Goal: Information Seeking & Learning: Learn about a topic

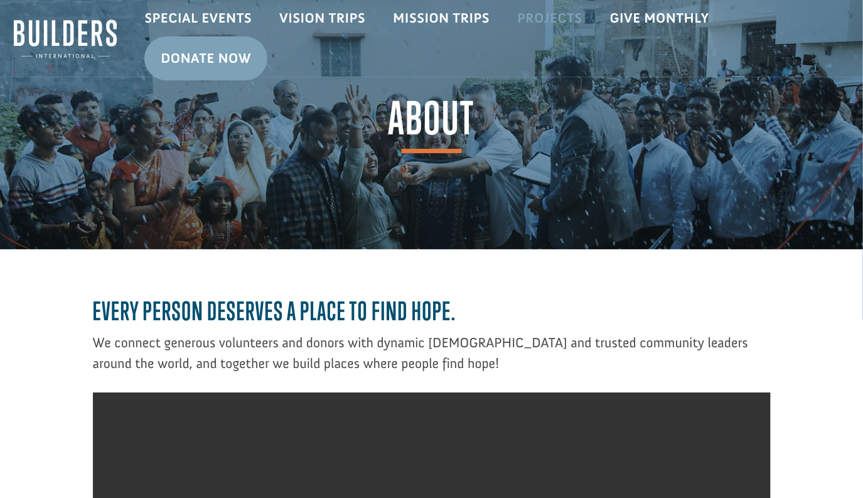
click at [546, 14] on link "Projects" at bounding box center [550, 18] width 93 height 36
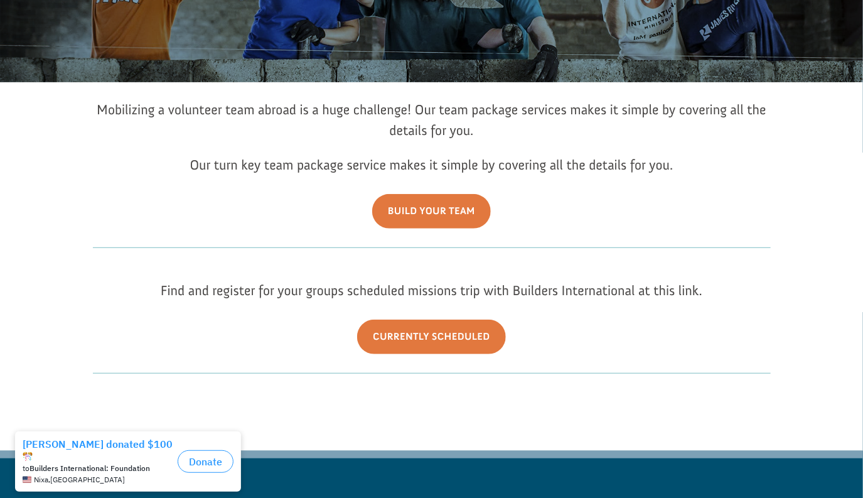
scroll to position [170, 0]
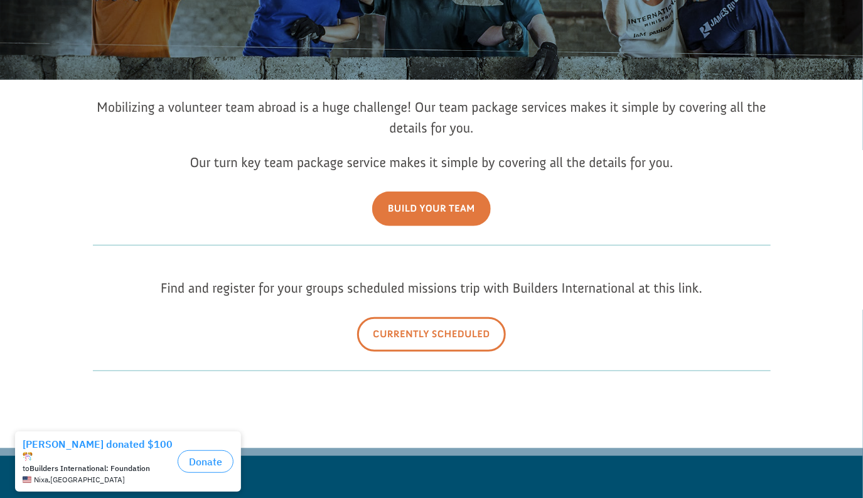
click at [439, 338] on link "Currently Scheduled" at bounding box center [431, 334] width 149 height 35
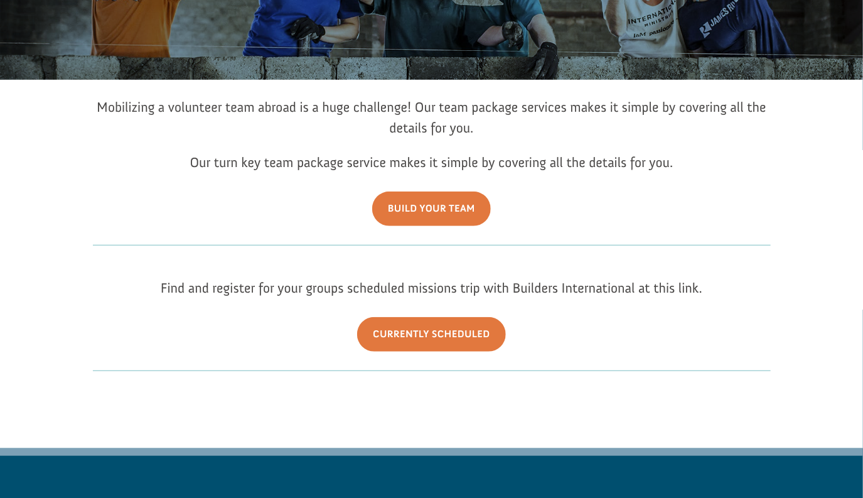
scroll to position [0, 0]
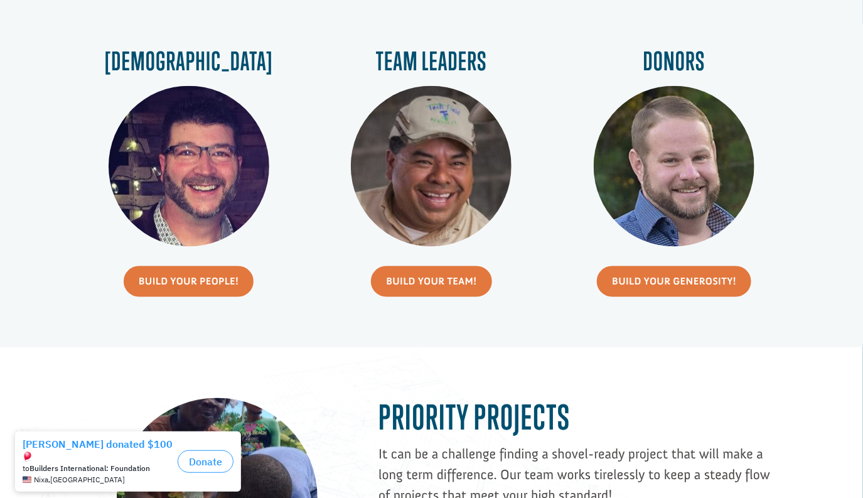
scroll to position [617, 0]
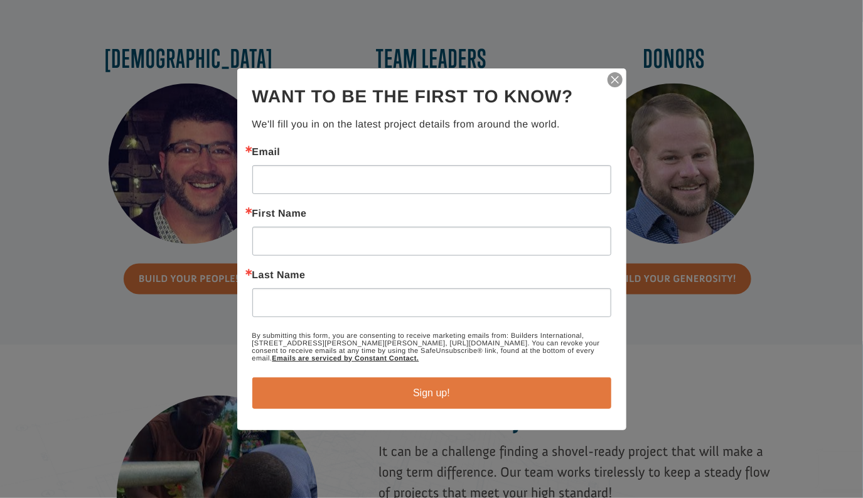
click at [624, 80] on div "Thanks for signing up! You can unsubscribe at any time using the Unsubscribe li…" at bounding box center [431, 249] width 389 height 362
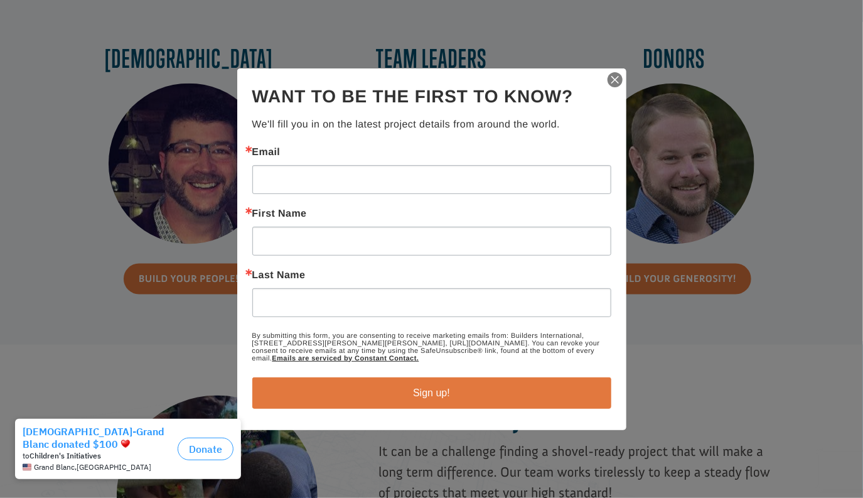
click at [618, 80] on img "button" at bounding box center [616, 80] width 18 height 18
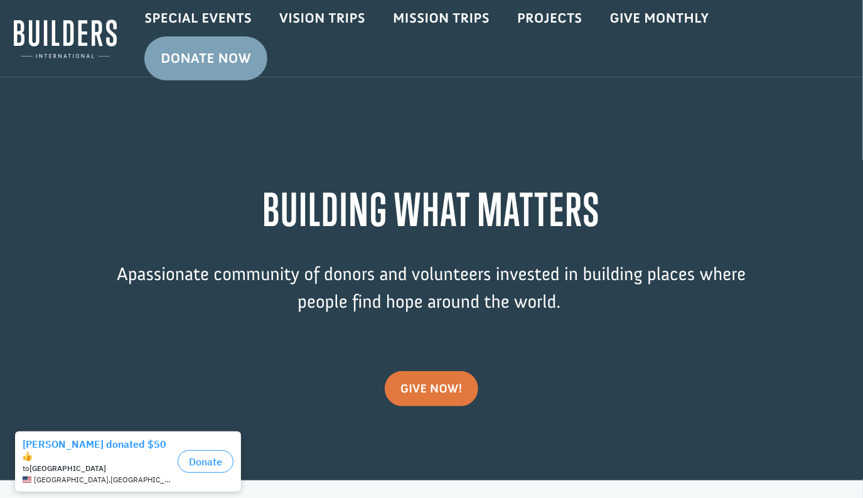
scroll to position [0, 0]
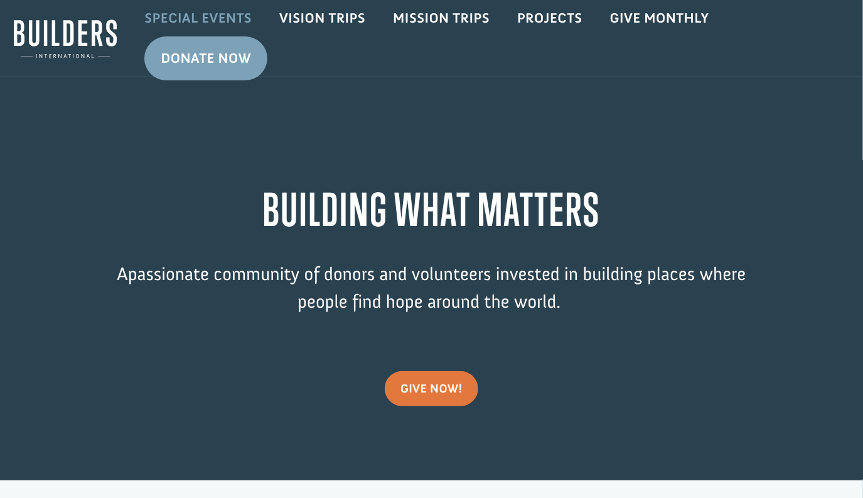
click at [215, 17] on link "Special Events" at bounding box center [198, 18] width 135 height 36
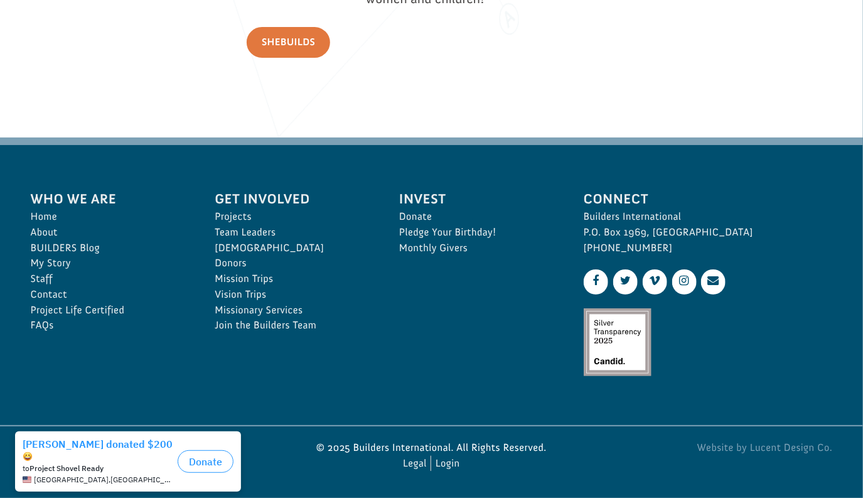
scroll to position [1842, 0]
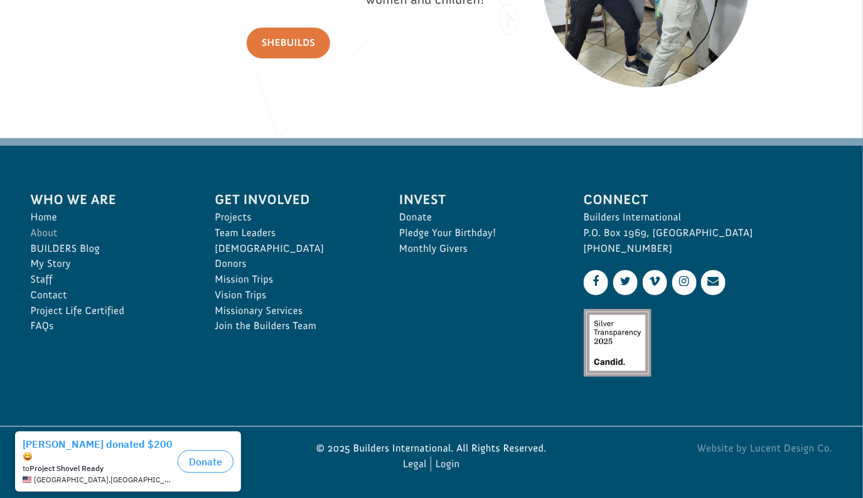
click at [53, 229] on link "About" at bounding box center [109, 233] width 157 height 16
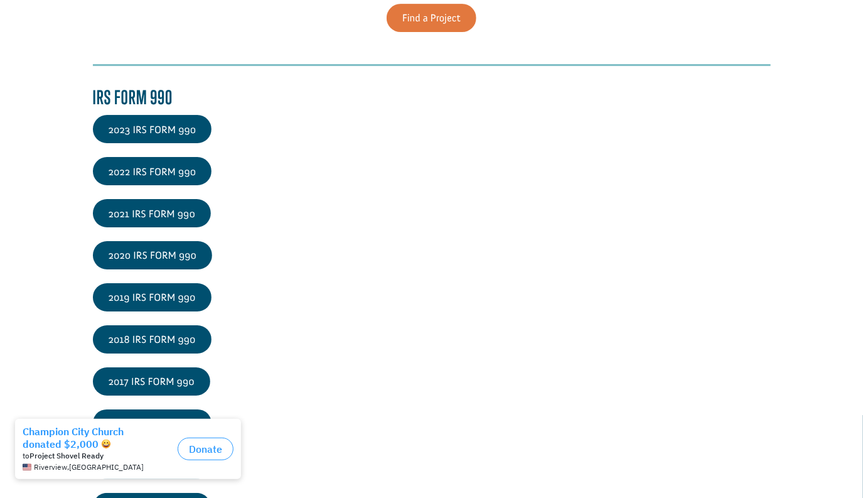
scroll to position [1584, 0]
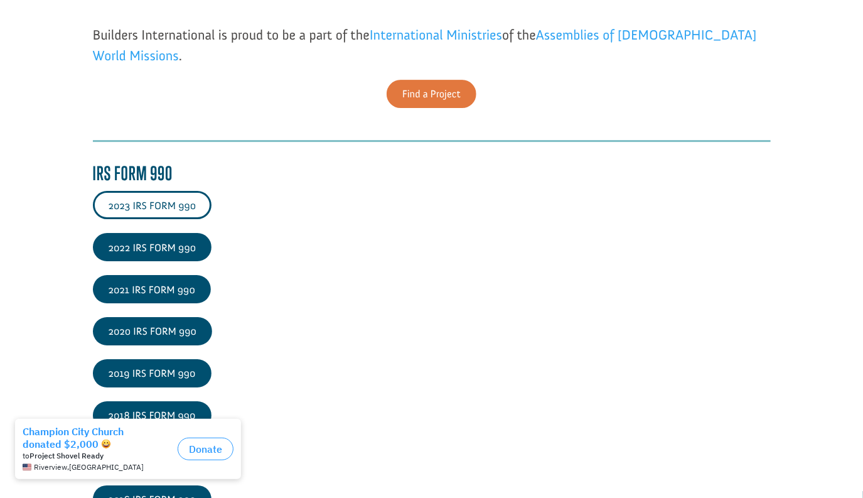
click at [165, 205] on link "2023 IRS FORM 990" at bounding box center [152, 205] width 119 height 28
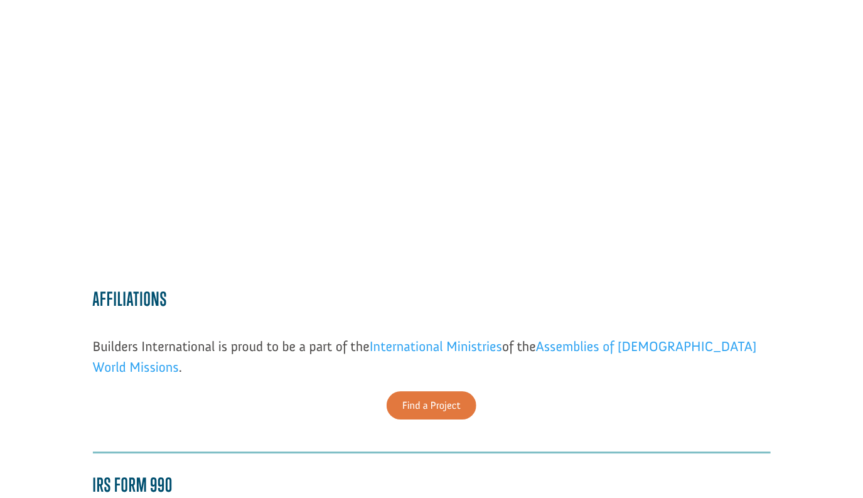
scroll to position [1299, 0]
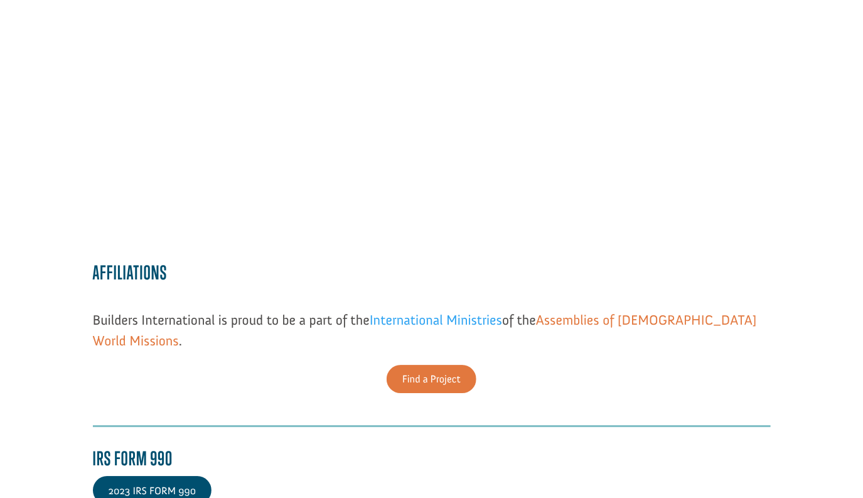
click at [603, 337] on link "Assemblies of [DEMOGRAPHIC_DATA] World Missions" at bounding box center [425, 333] width 664 height 44
